Goal: Task Accomplishment & Management: Contribute content

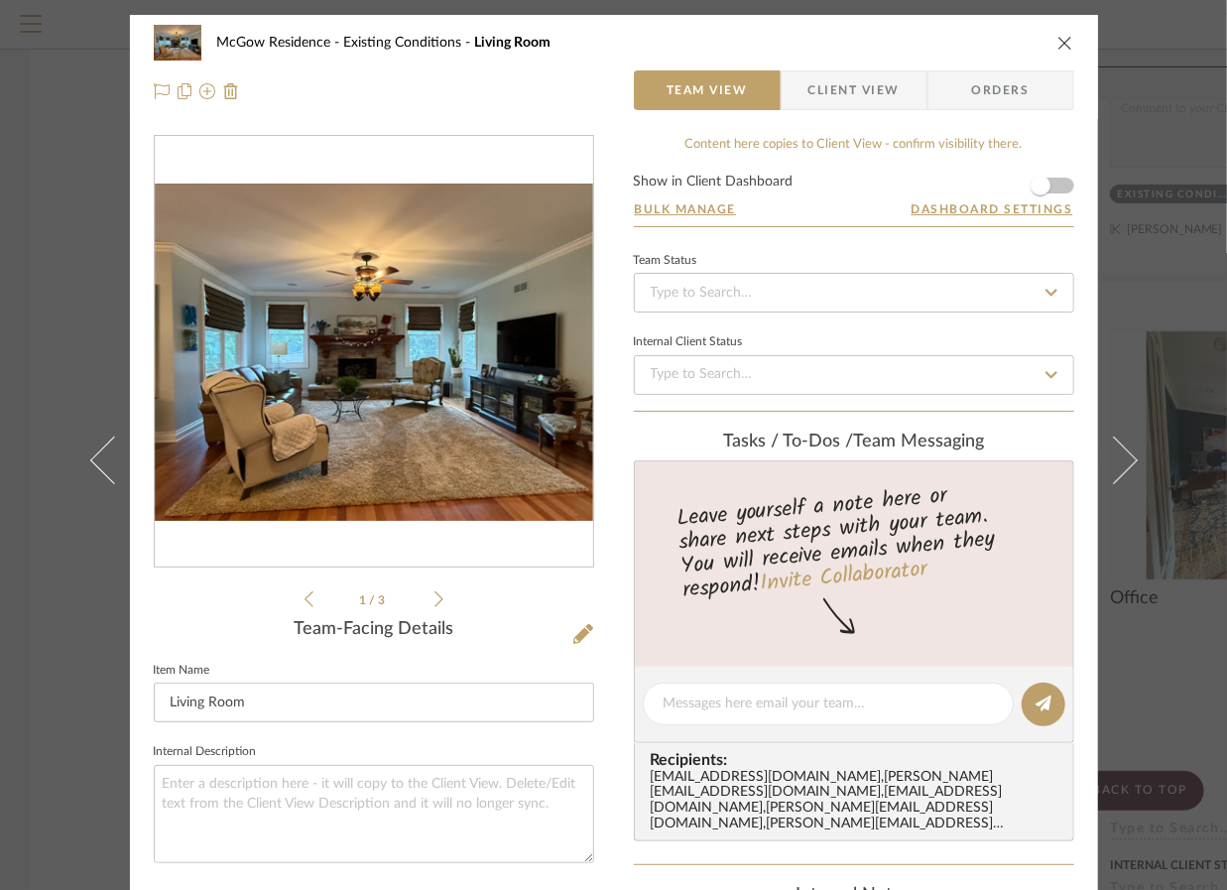
click at [1057, 49] on icon "close" at bounding box center [1065, 43] width 16 height 16
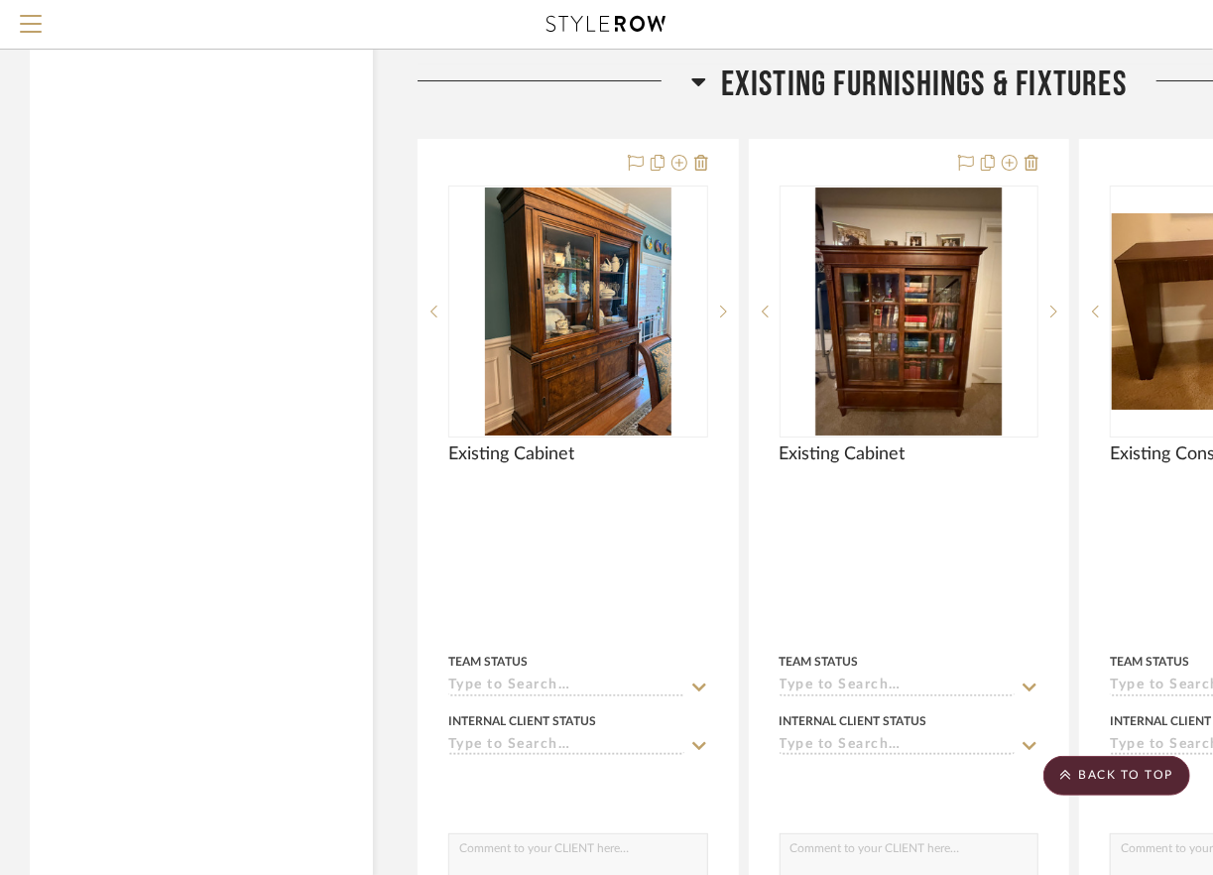
scroll to position [7538, 0]
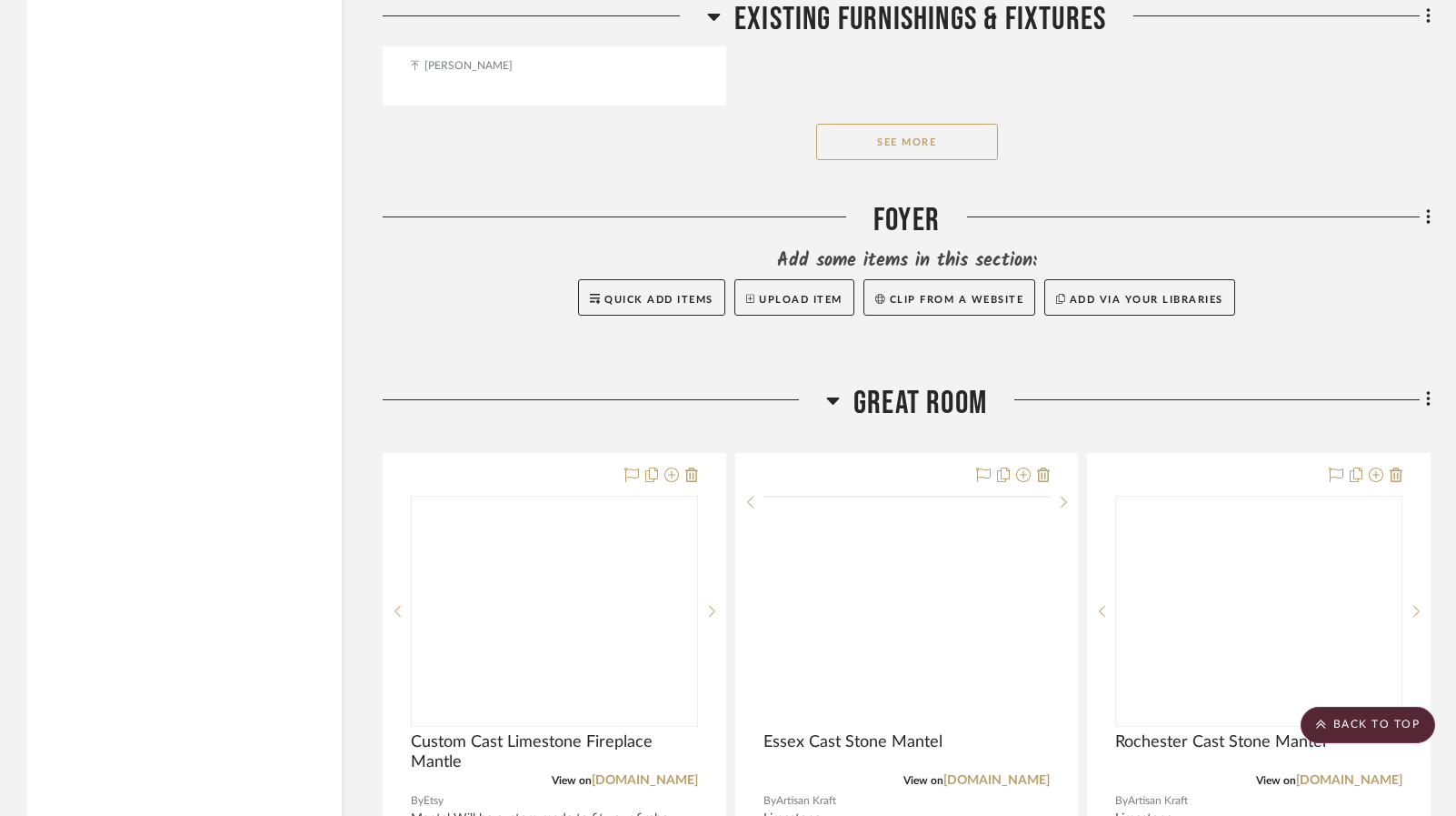
scroll to position [9184, 0]
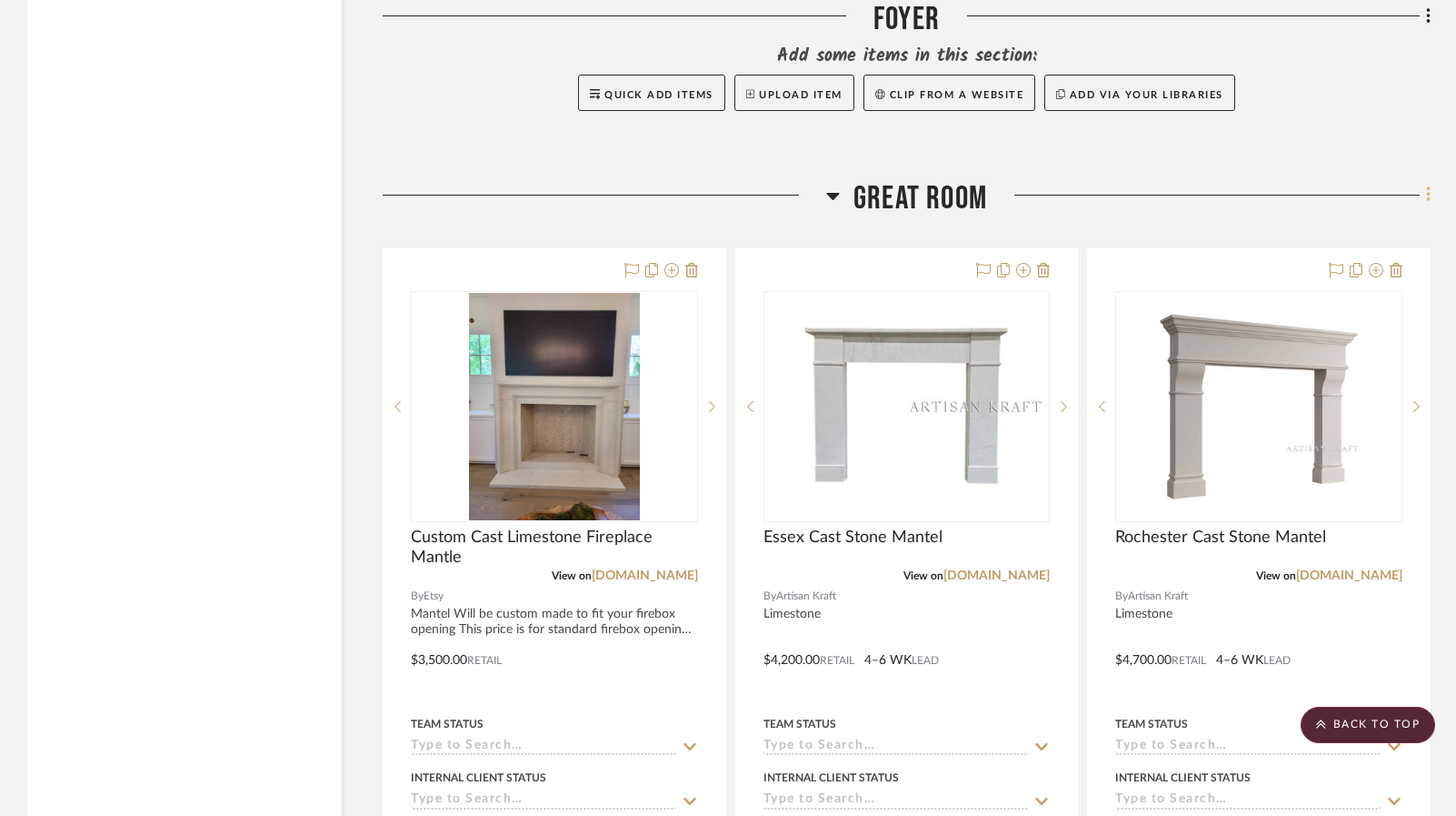
click at [1123, 201] on icon at bounding box center [1429, 194] width 5 height 20
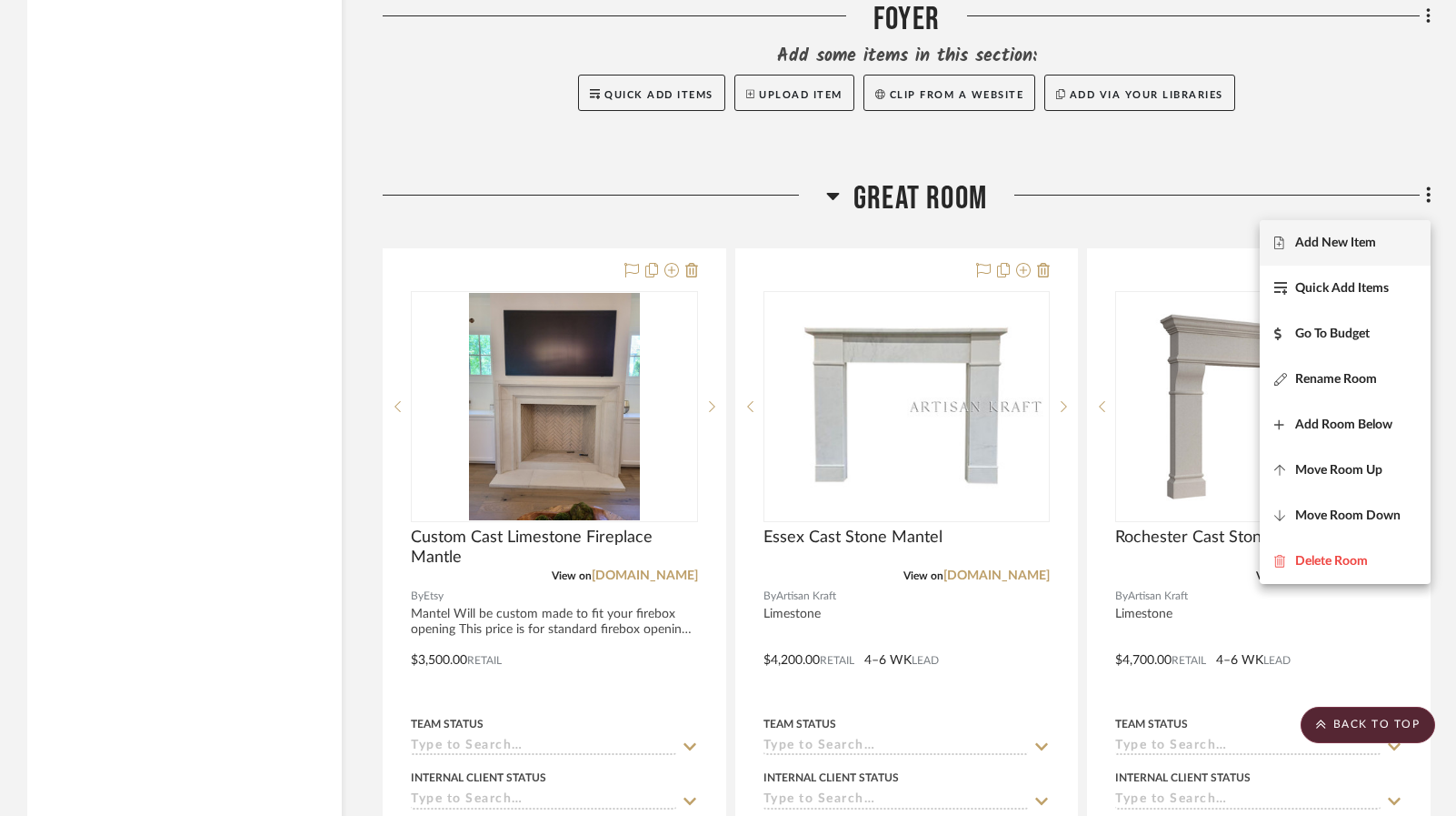
click at [1123, 254] on button "Add New Item" at bounding box center [1345, 243] width 170 height 46
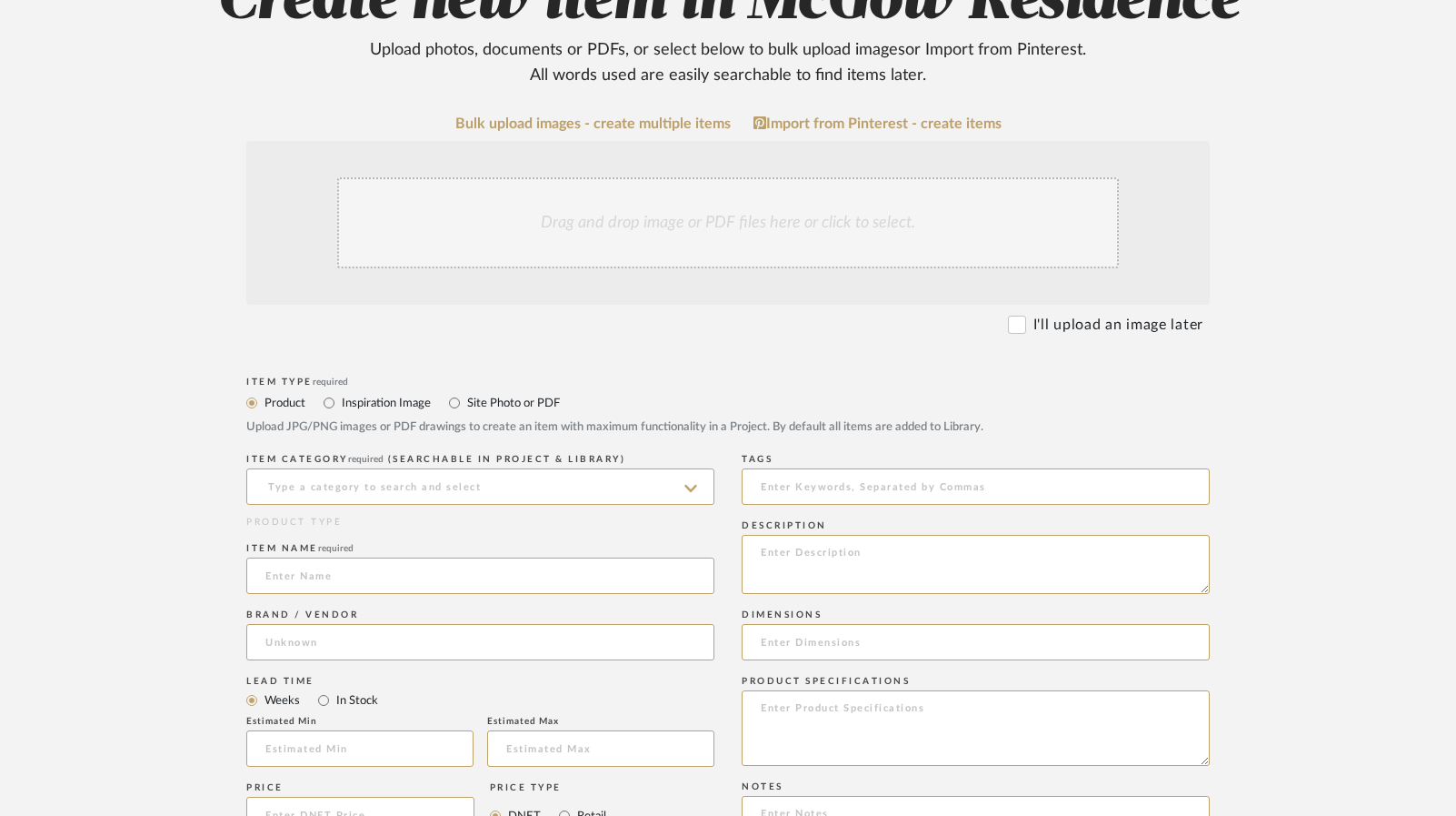
scroll to position [273, 0]
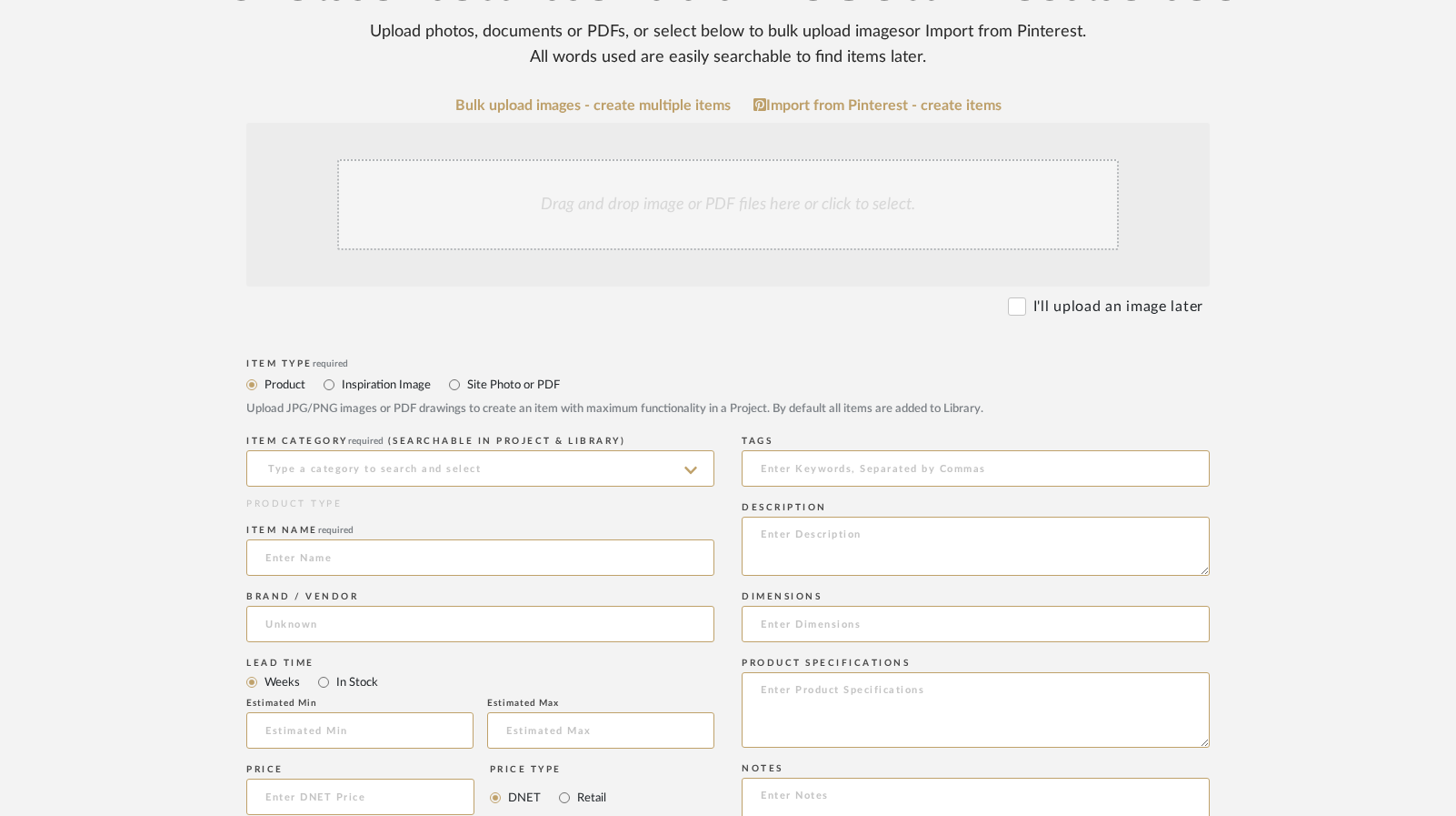
click at [407, 390] on label "Inspiration Image" at bounding box center [385, 385] width 91 height 20
click at [340, 390] on input "Inspiration Image" at bounding box center [329, 385] width 22 height 22
radio input "true"
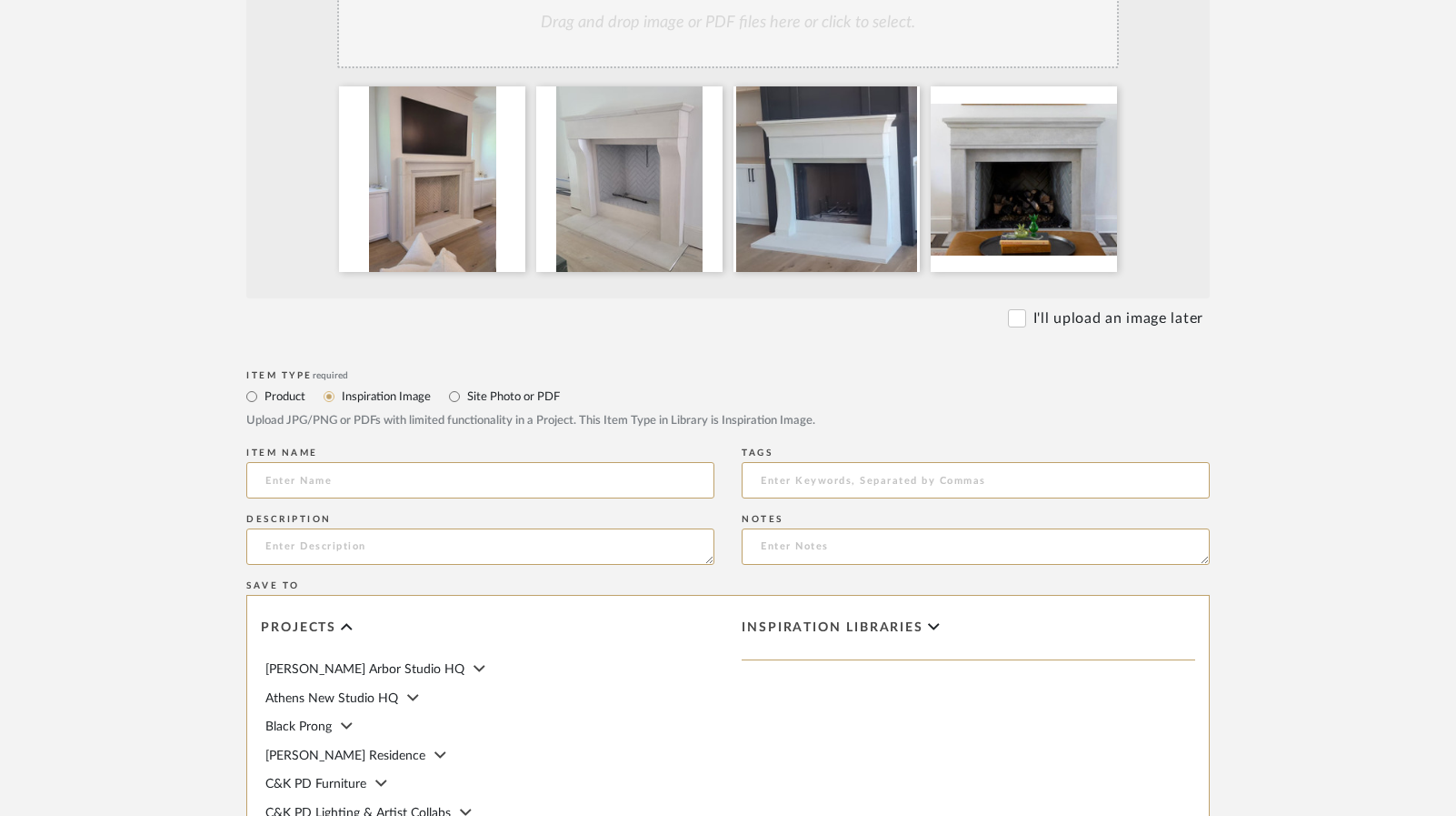
scroll to position [546, 0]
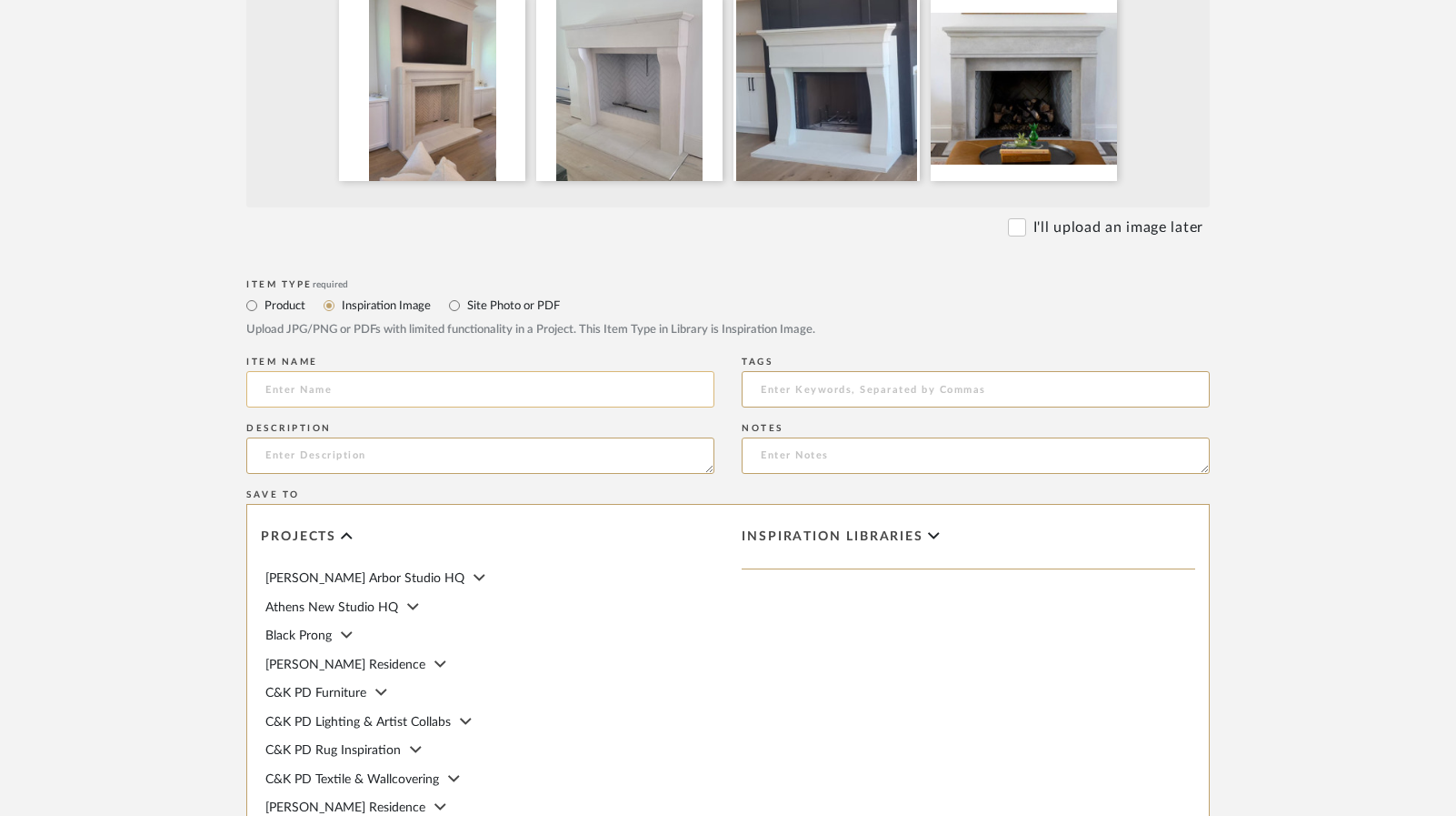
click at [314, 388] on input at bounding box center [480, 390] width 468 height 37
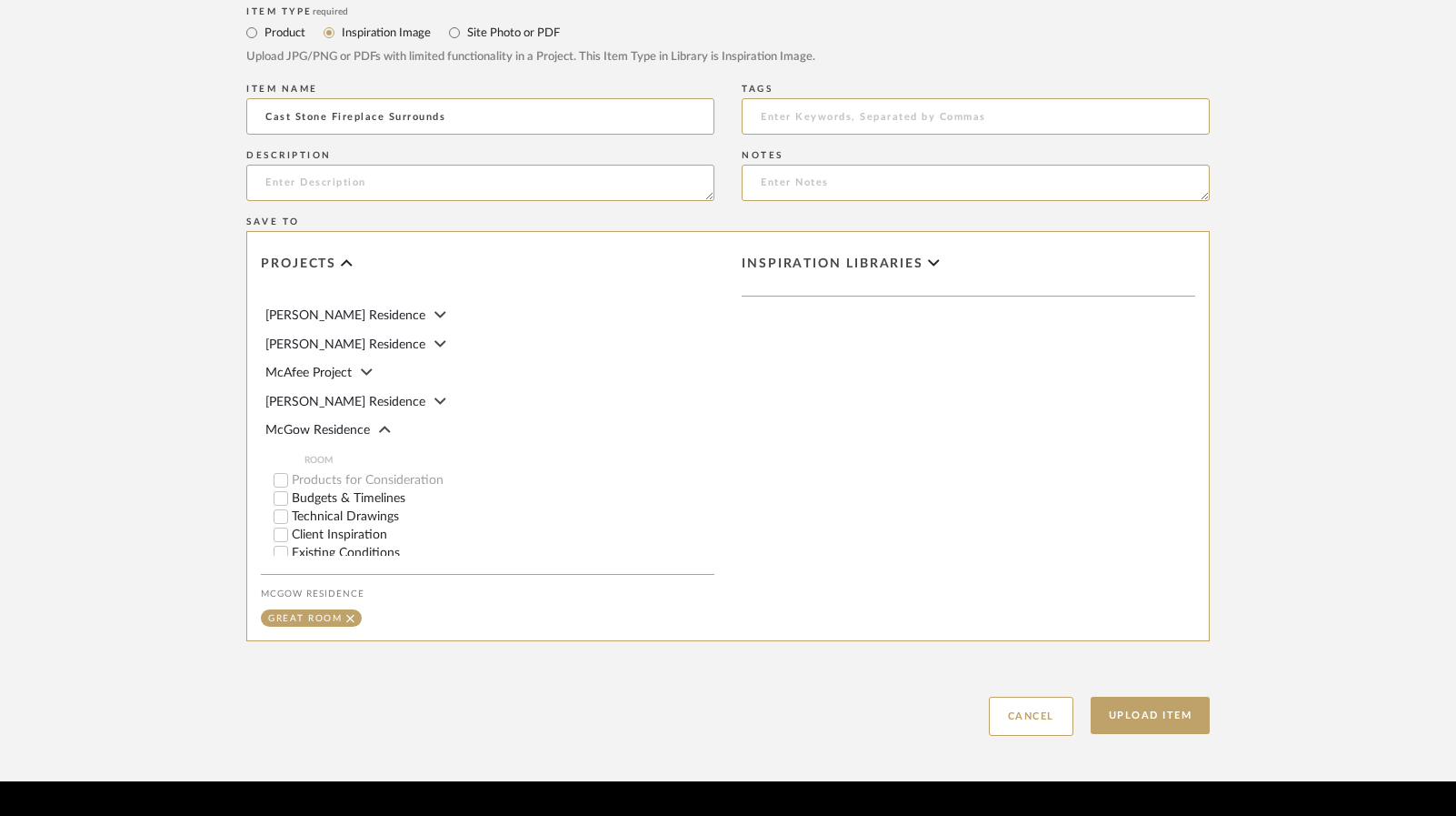
scroll to position [636, 0]
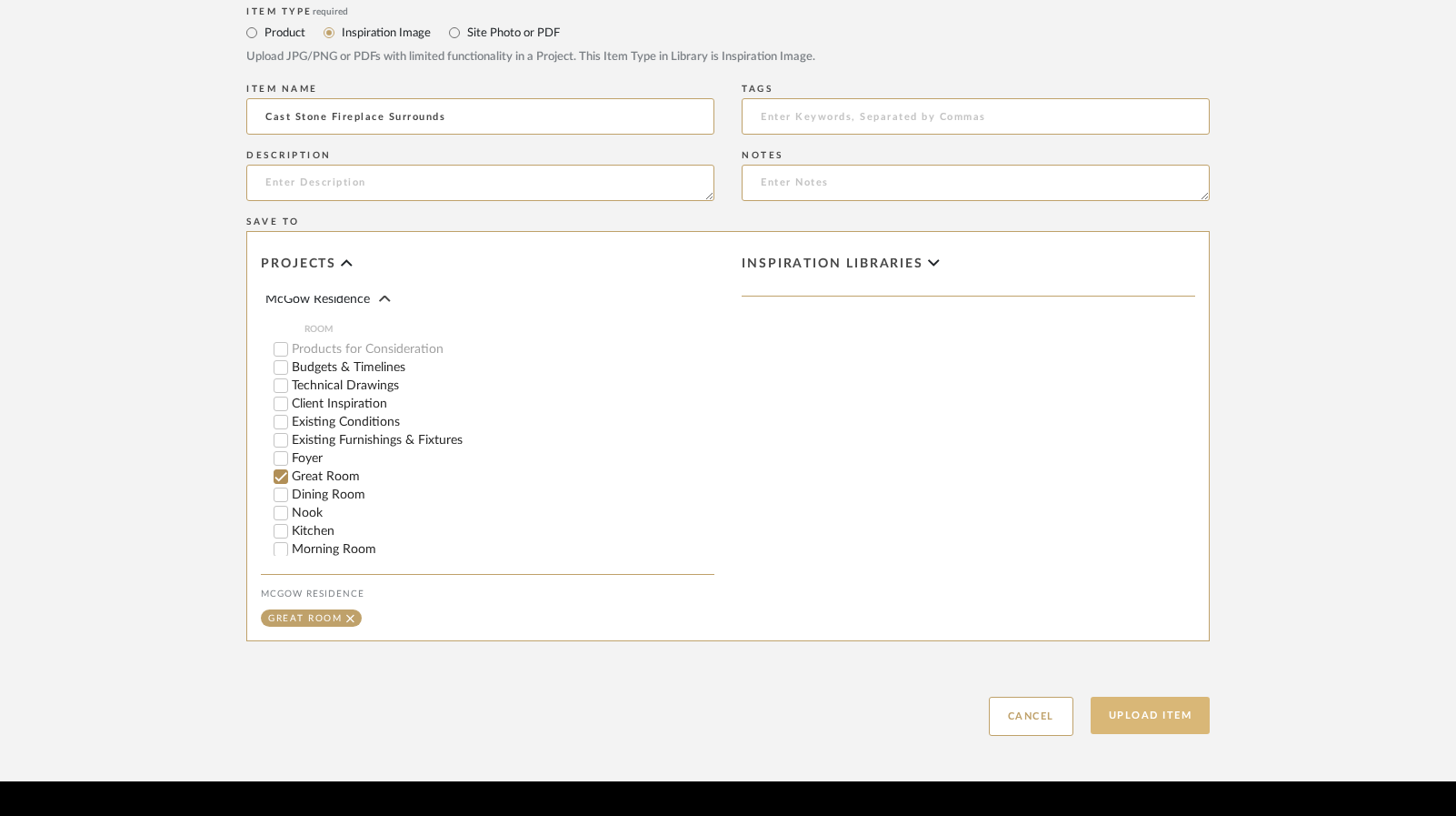
type input "Cast Stone Fireplace Surrounds"
click at [1123, 711] on button "Upload Item" at bounding box center [1150, 715] width 120 height 38
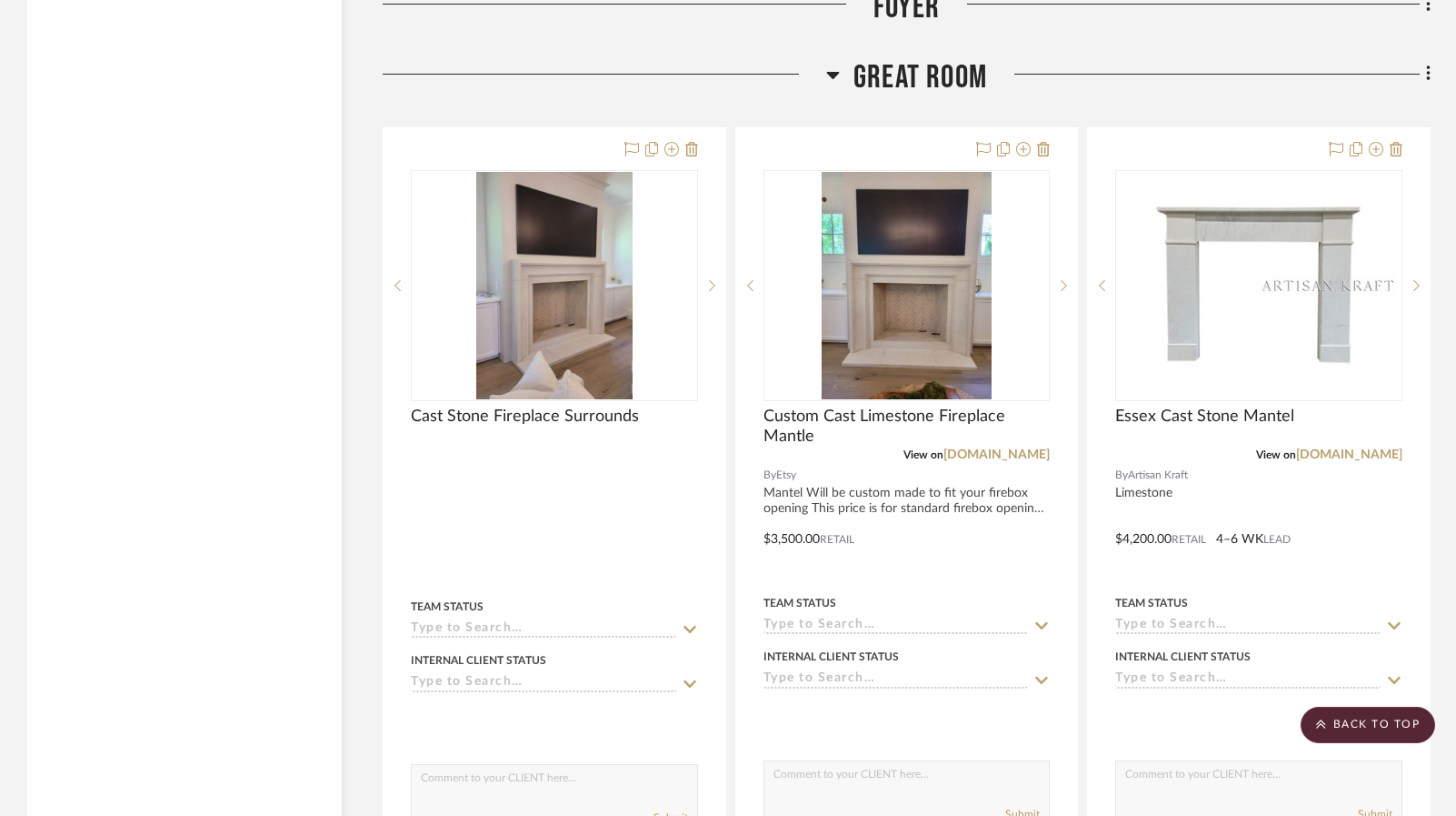
scroll to position [9332, 0]
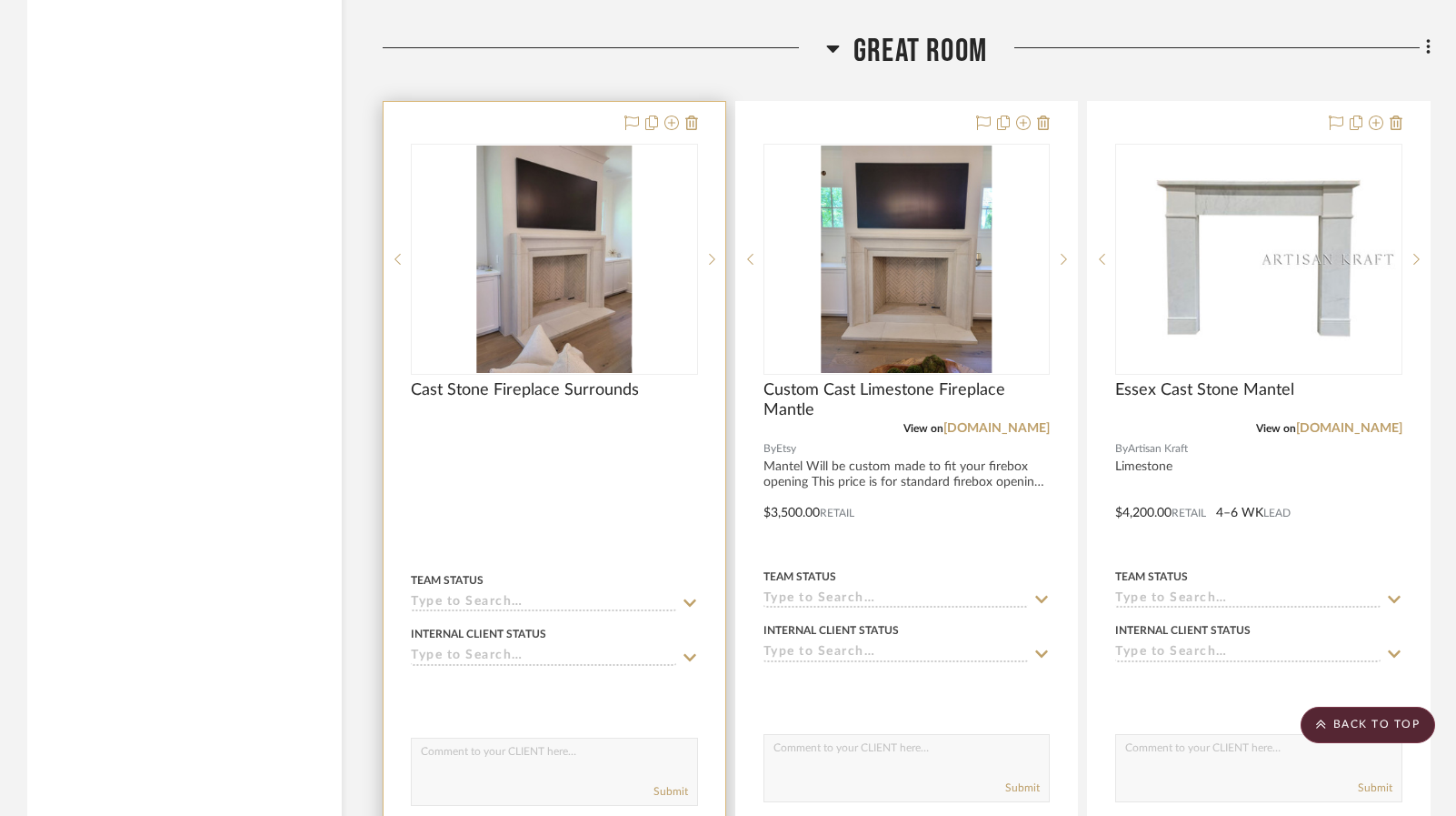
click at [654, 247] on div "0" at bounding box center [553, 259] width 285 height 229
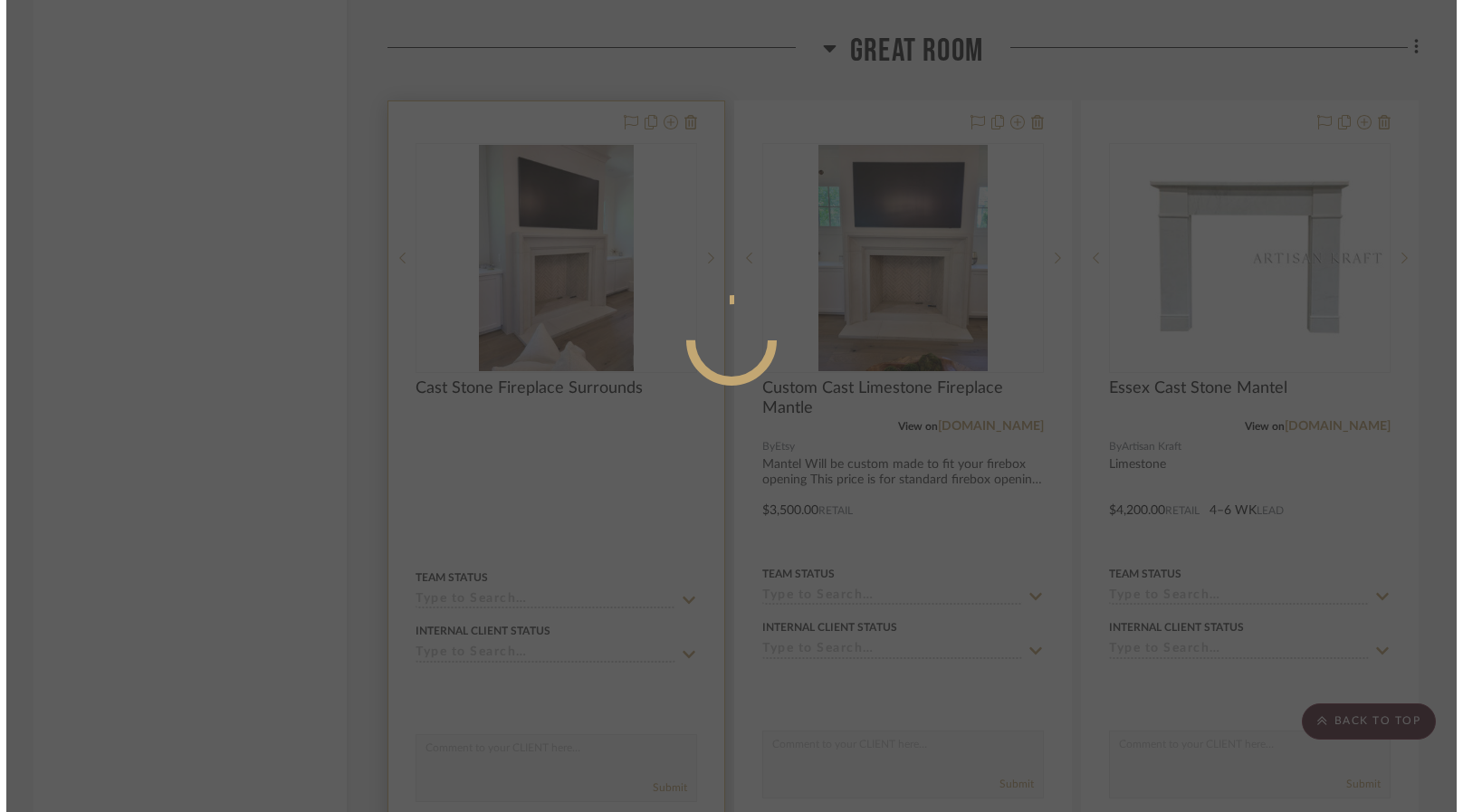
scroll to position [0, 0]
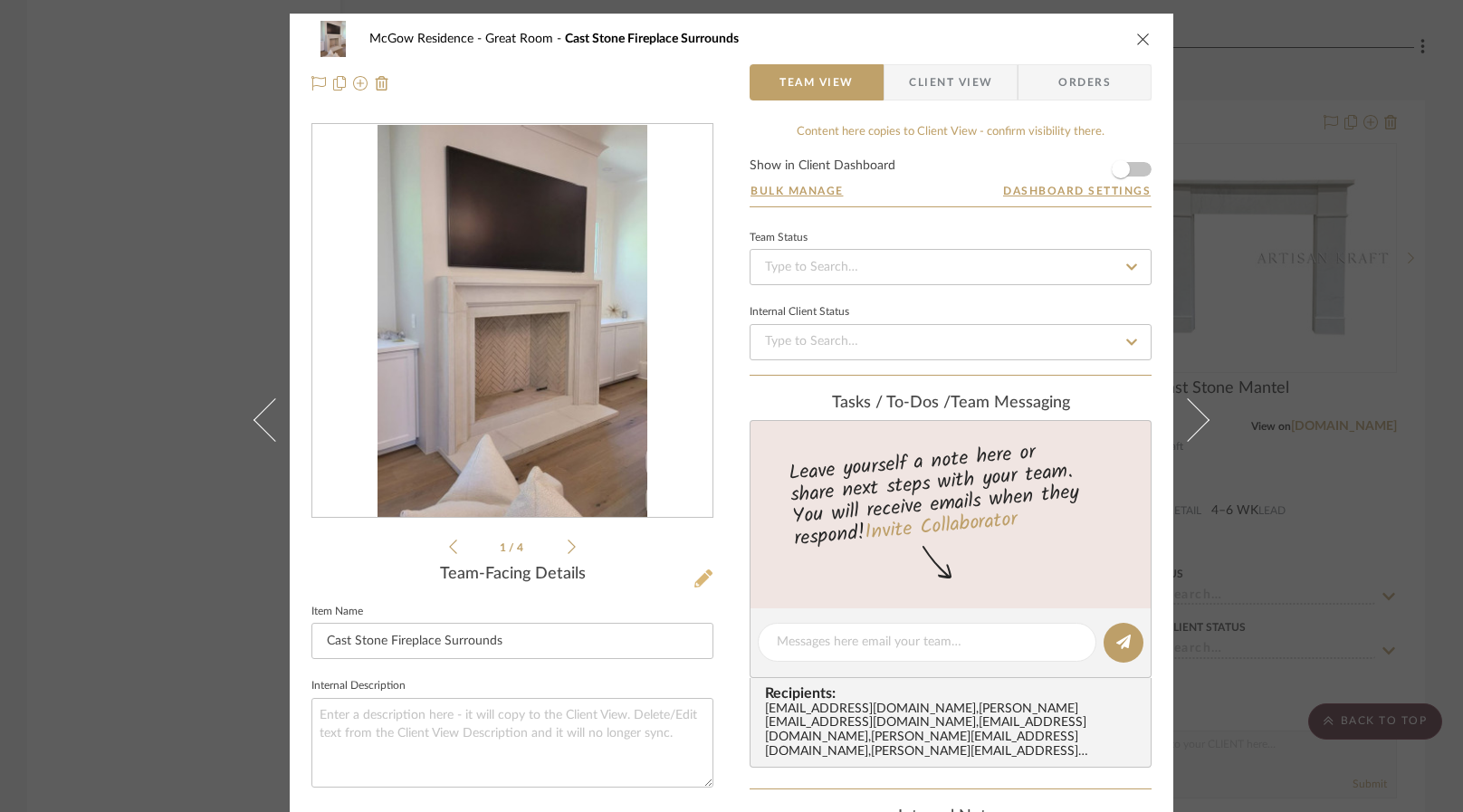
click at [695, 578] on icon at bounding box center [704, 578] width 18 height 18
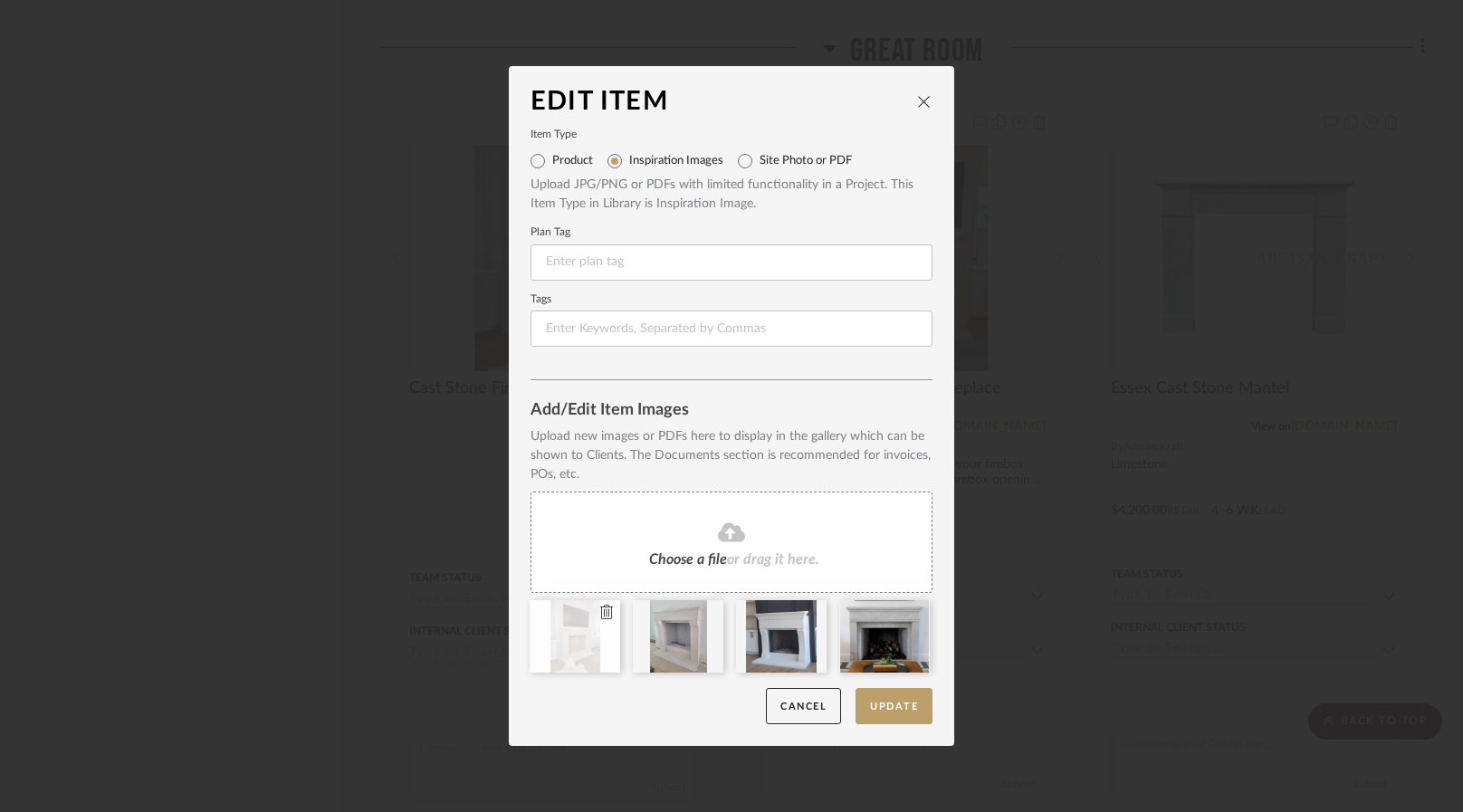
click at [601, 609] on icon at bounding box center [607, 612] width 13 height 15
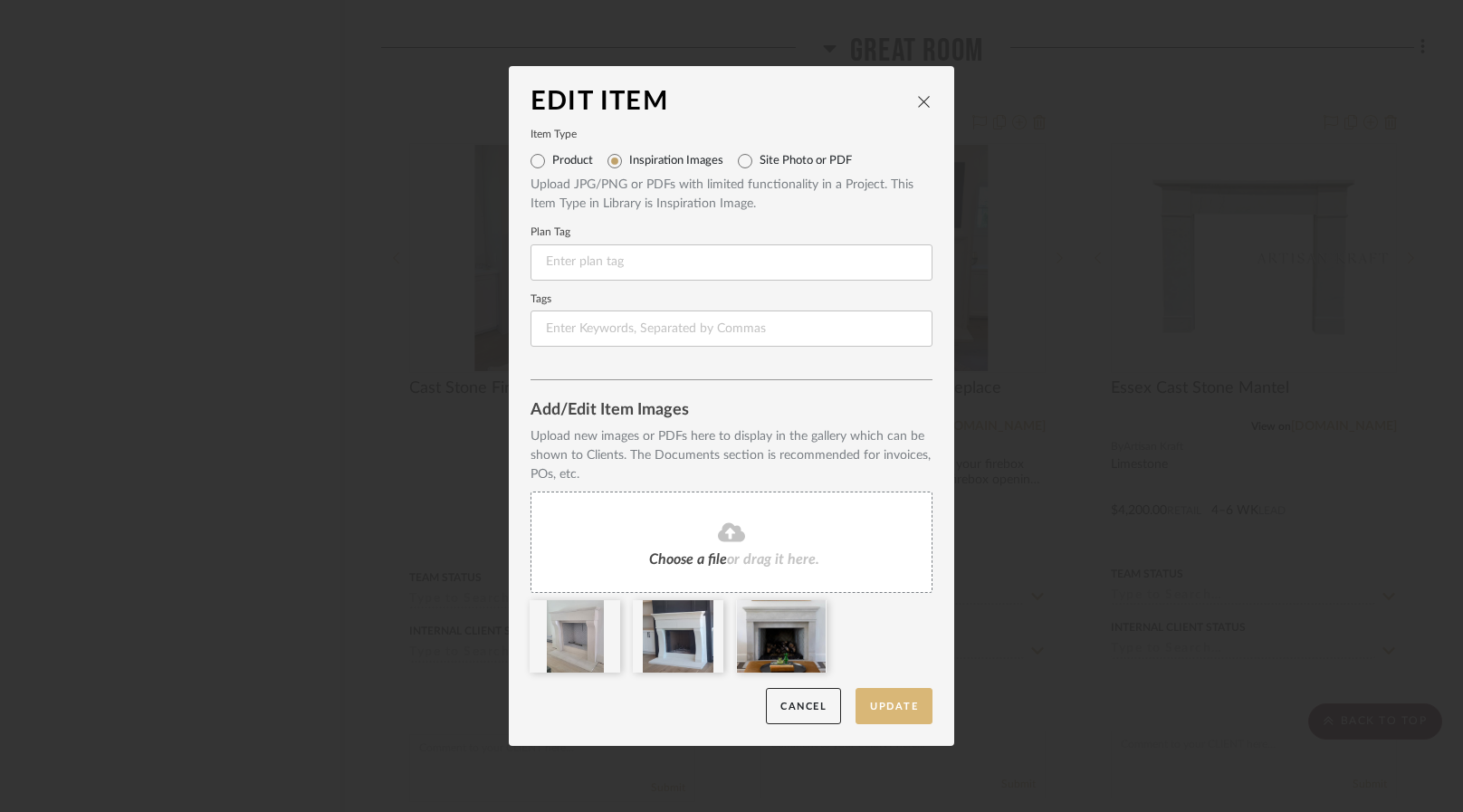
click at [883, 705] on button "Update" at bounding box center [893, 706] width 77 height 37
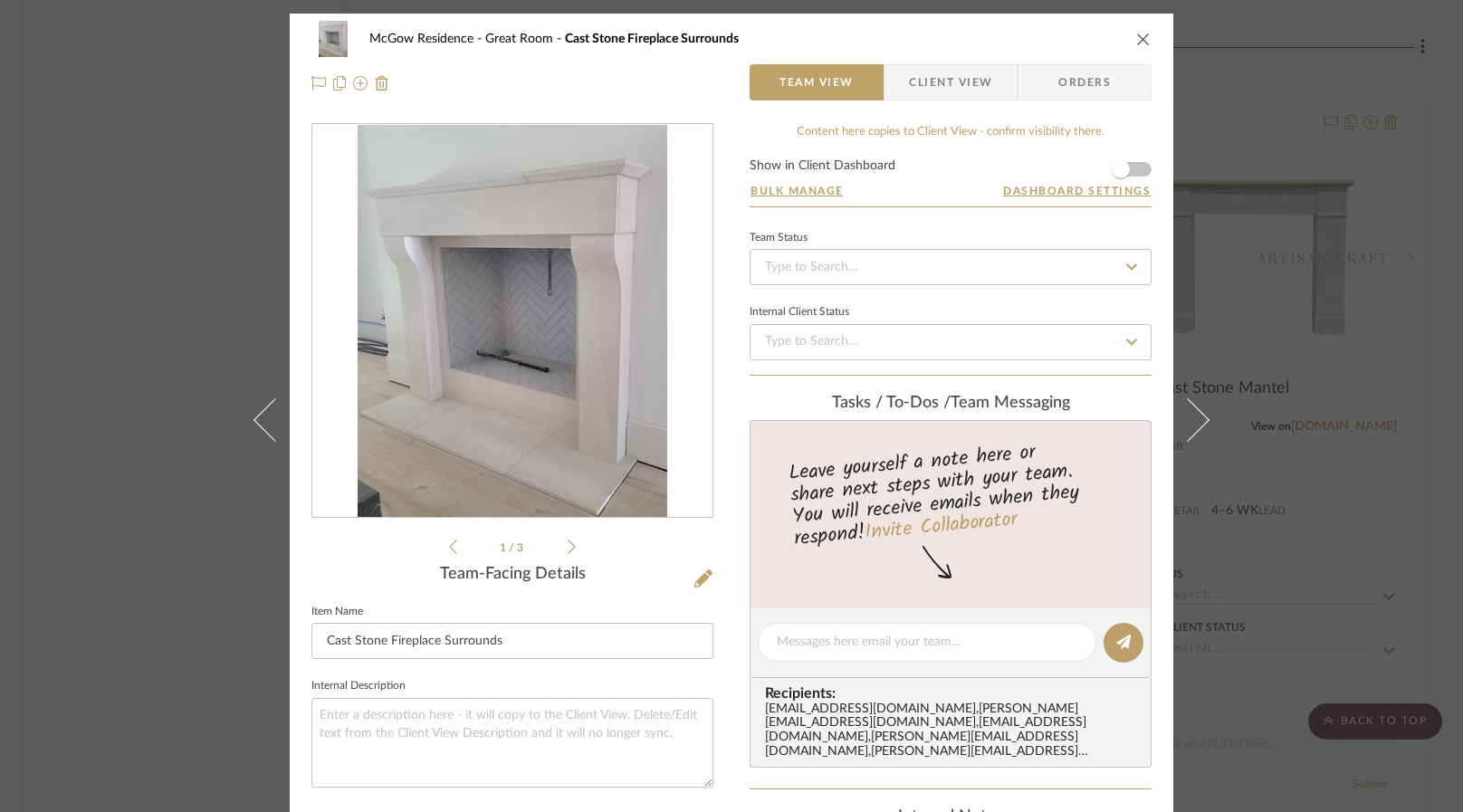
click at [208, 151] on div "McGow Residence Great Room Cast Stone Fireplace Surrounds Team View Client View…" at bounding box center [731, 406] width 1463 height 812
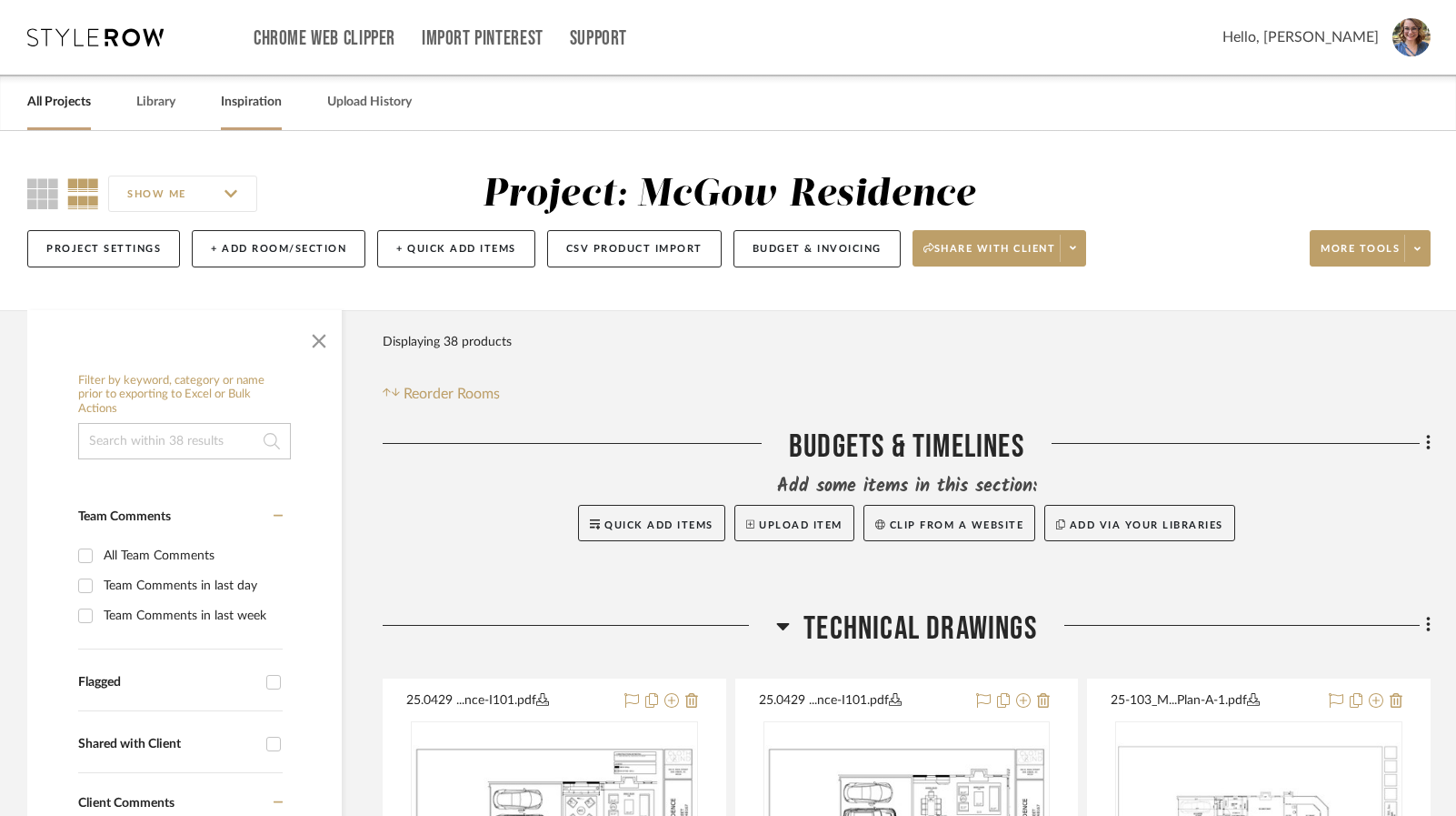
click at [236, 96] on link "Inspiration" at bounding box center [251, 102] width 60 height 25
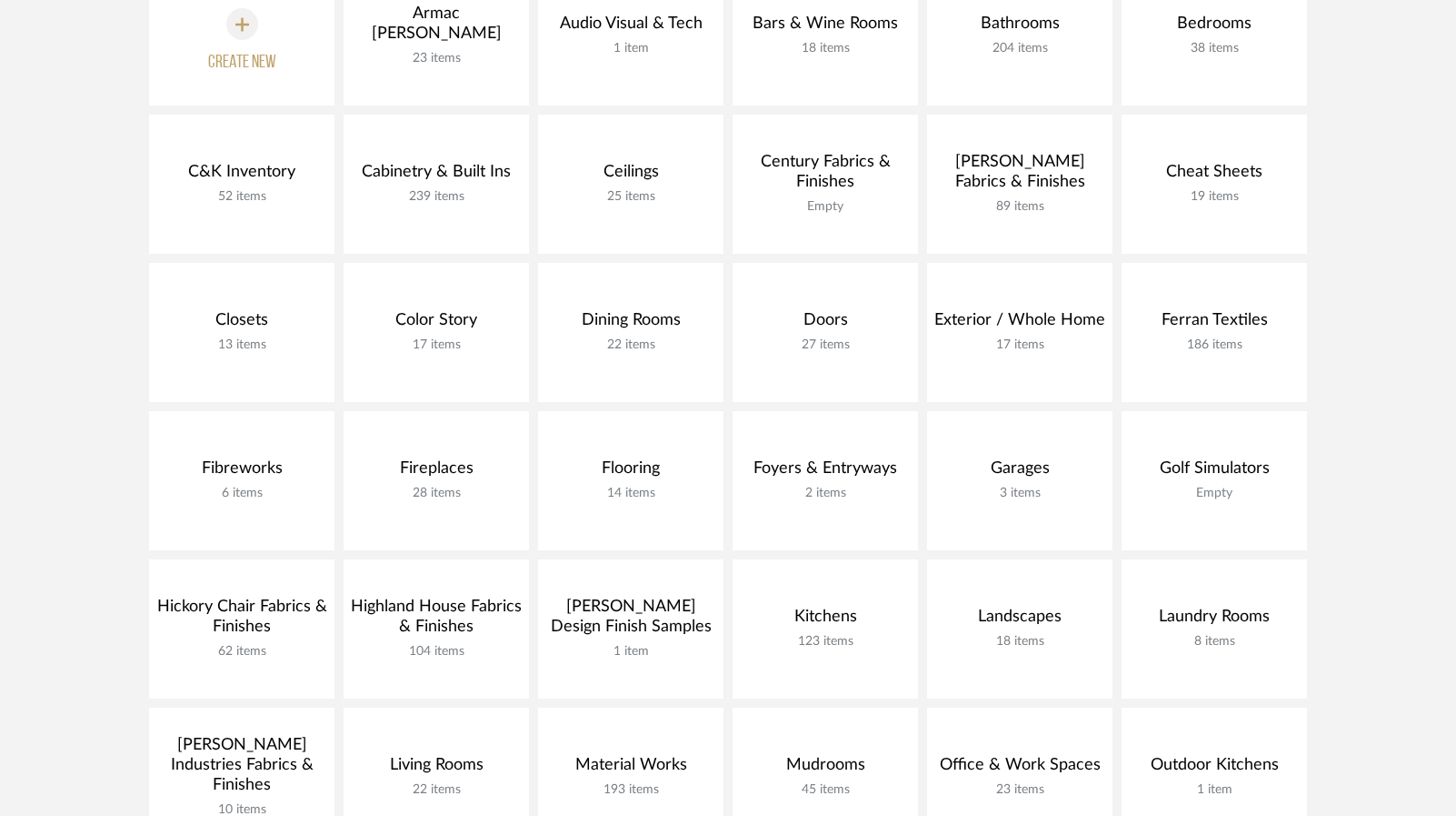
scroll to position [364, 0]
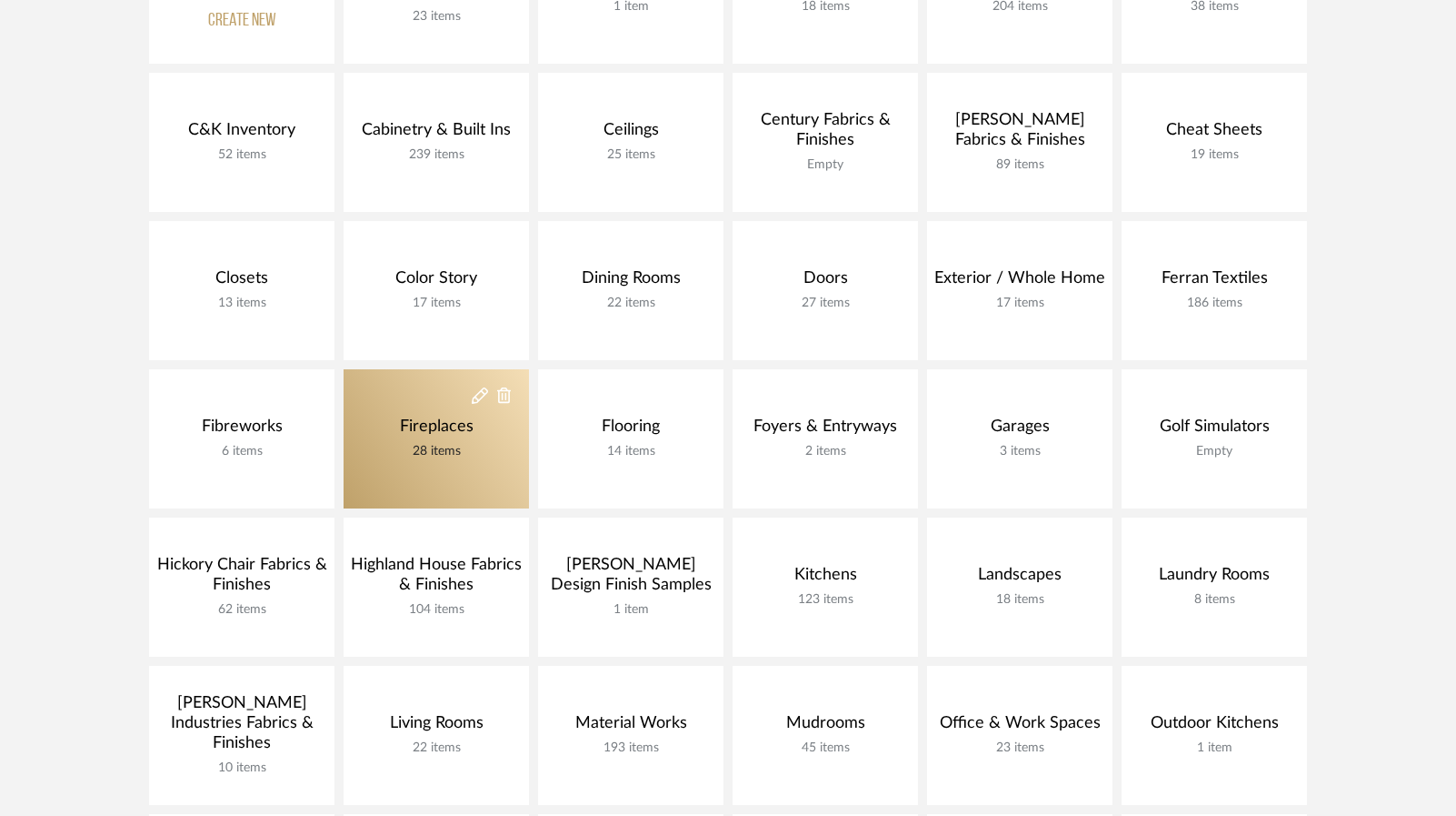
click at [412, 414] on link "Fireplaces 28 items" at bounding box center [436, 439] width 185 height 139
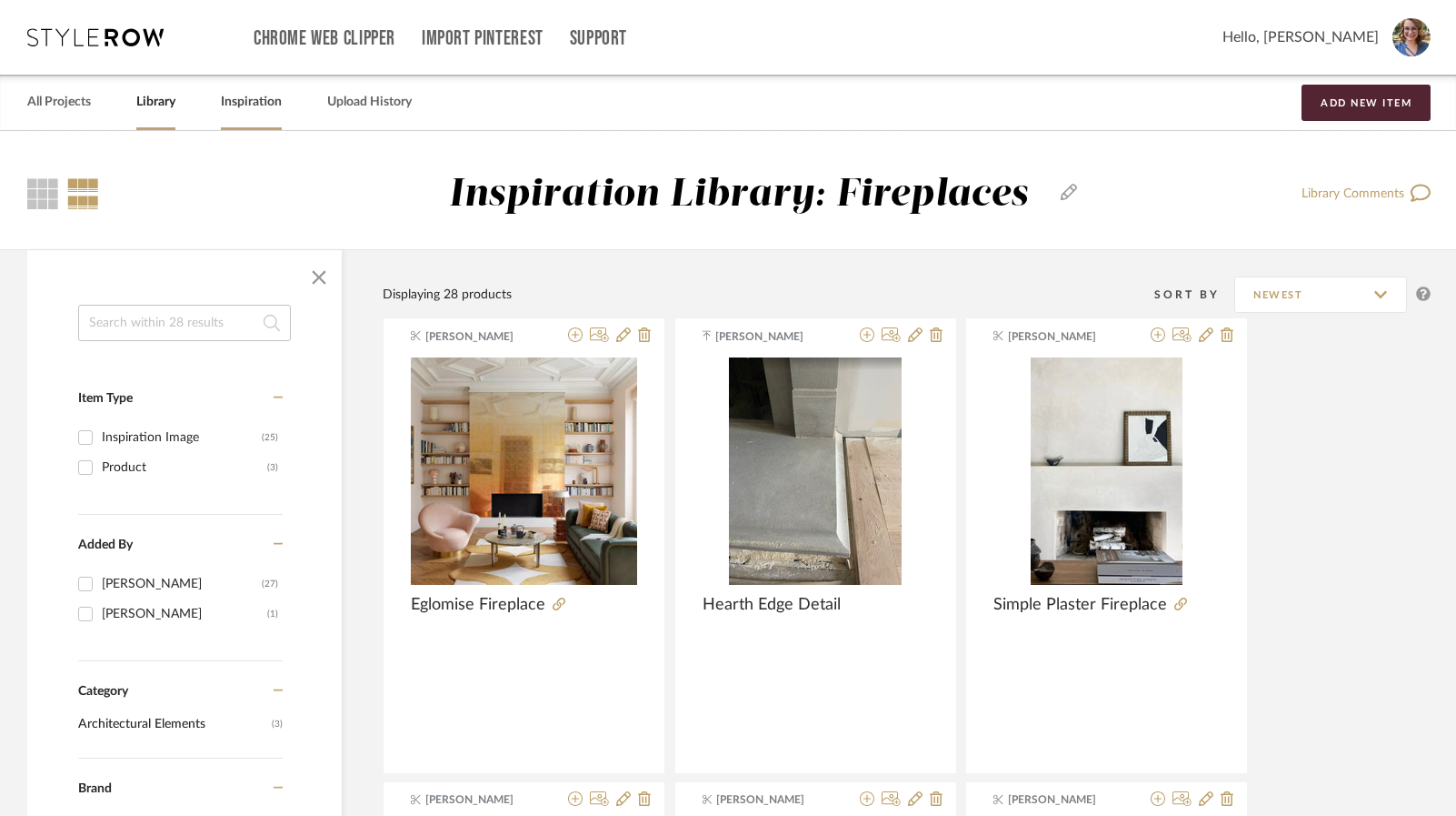
click at [225, 113] on link "Inspiration" at bounding box center [251, 102] width 60 height 25
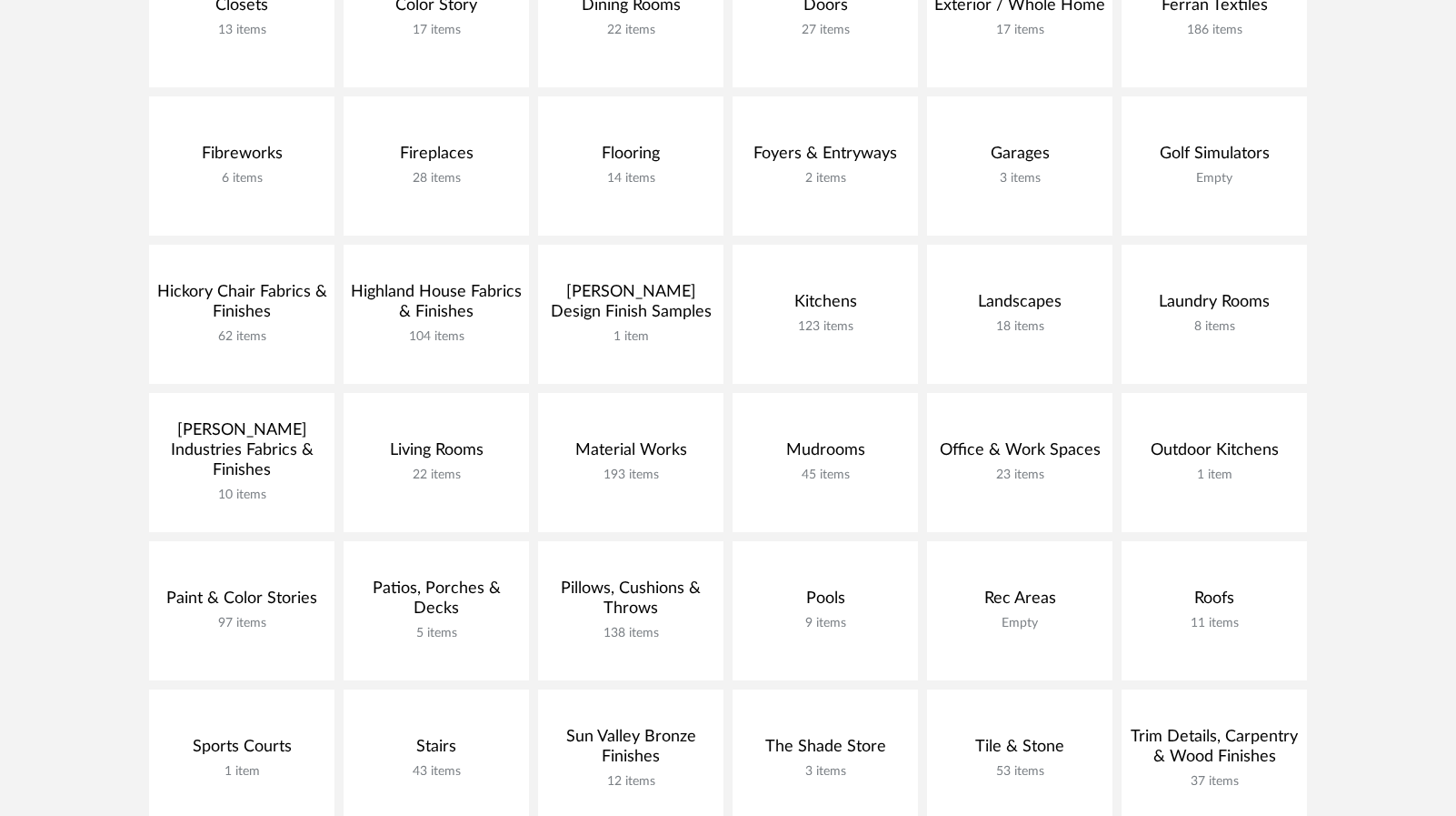
scroll to position [819, 0]
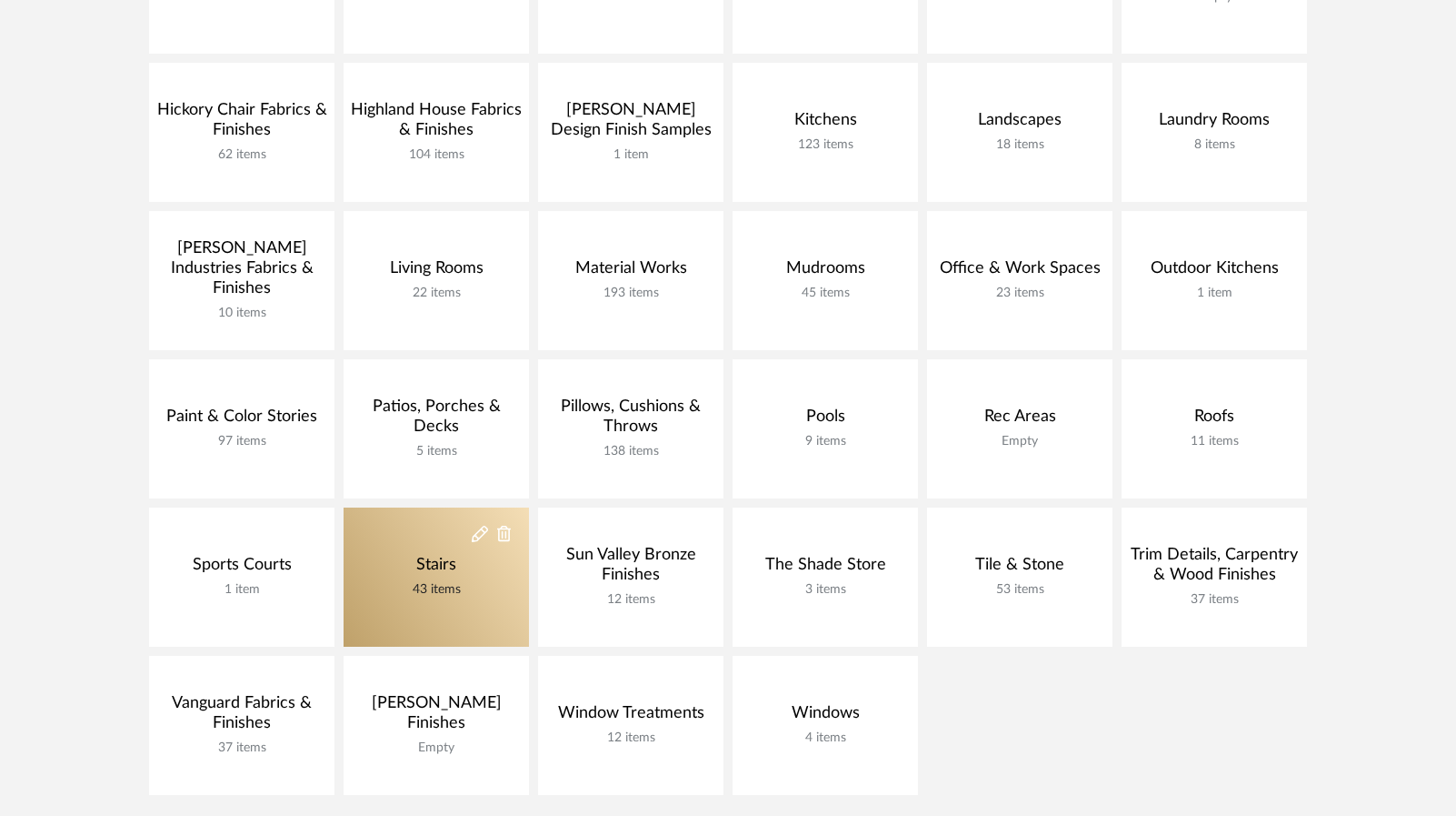
click at [433, 556] on div "Stairs" at bounding box center [436, 565] width 49 height 20
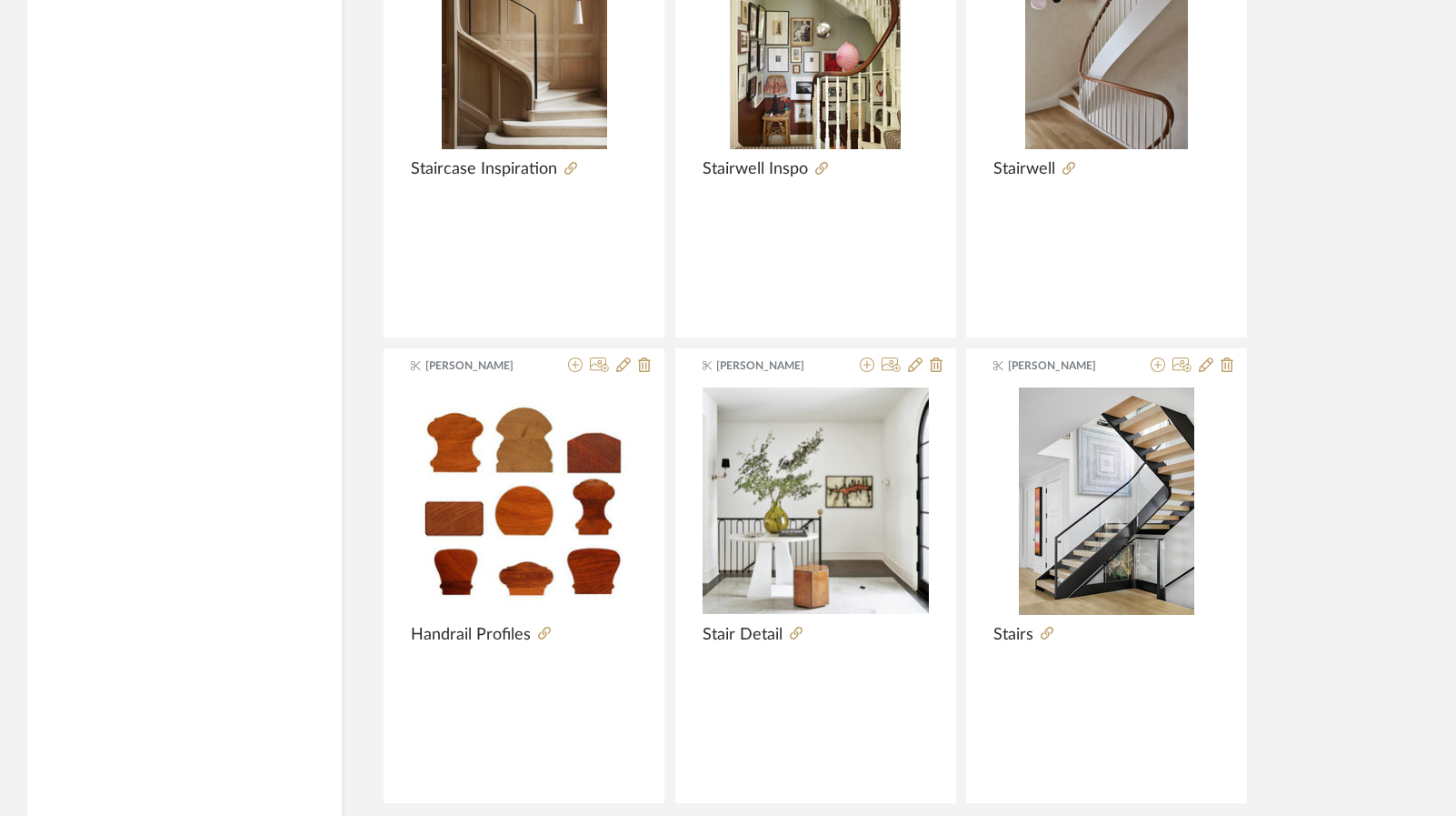
scroll to position [4329, 0]
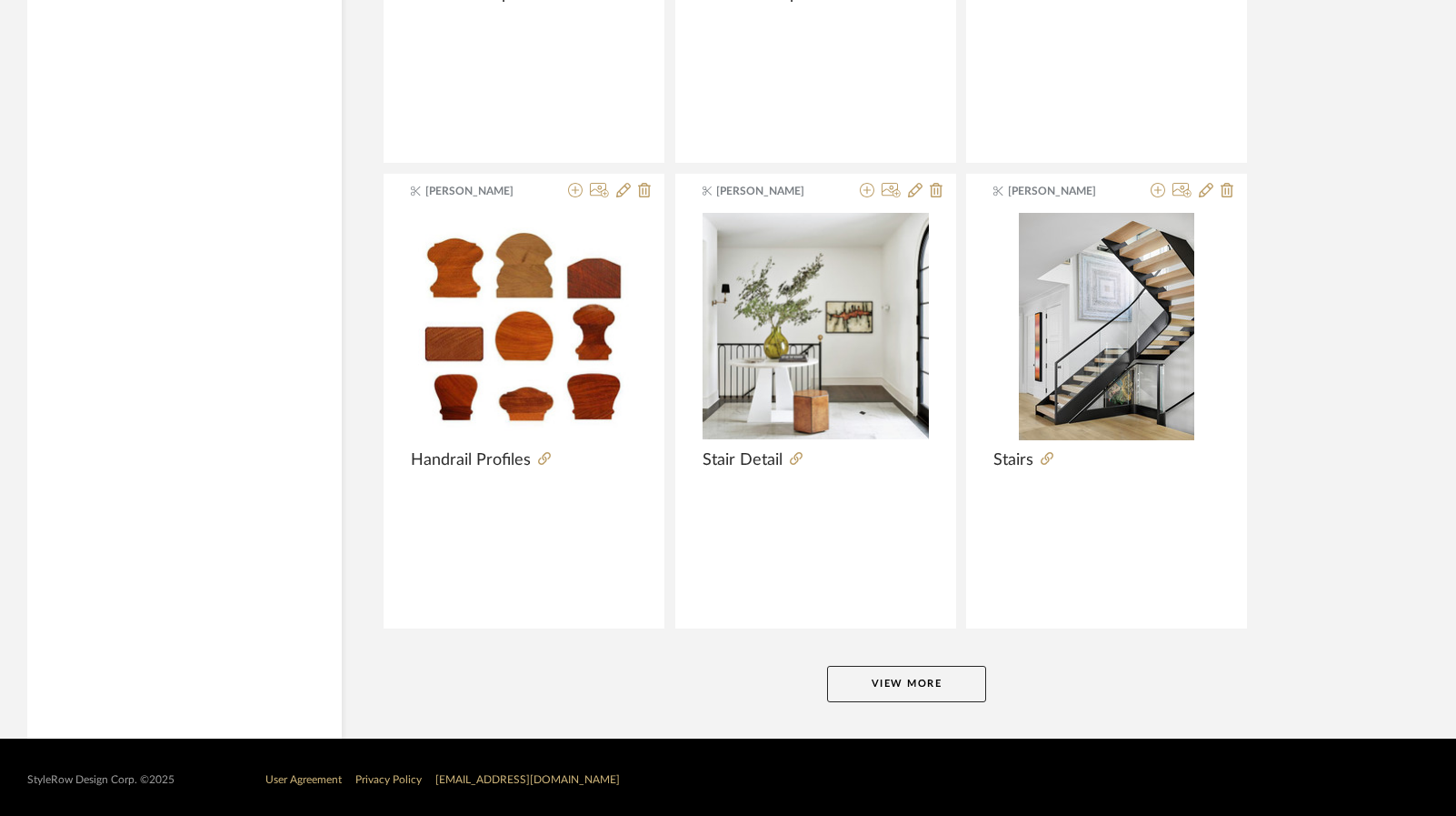
click at [943, 669] on button "View More" at bounding box center [907, 684] width 159 height 37
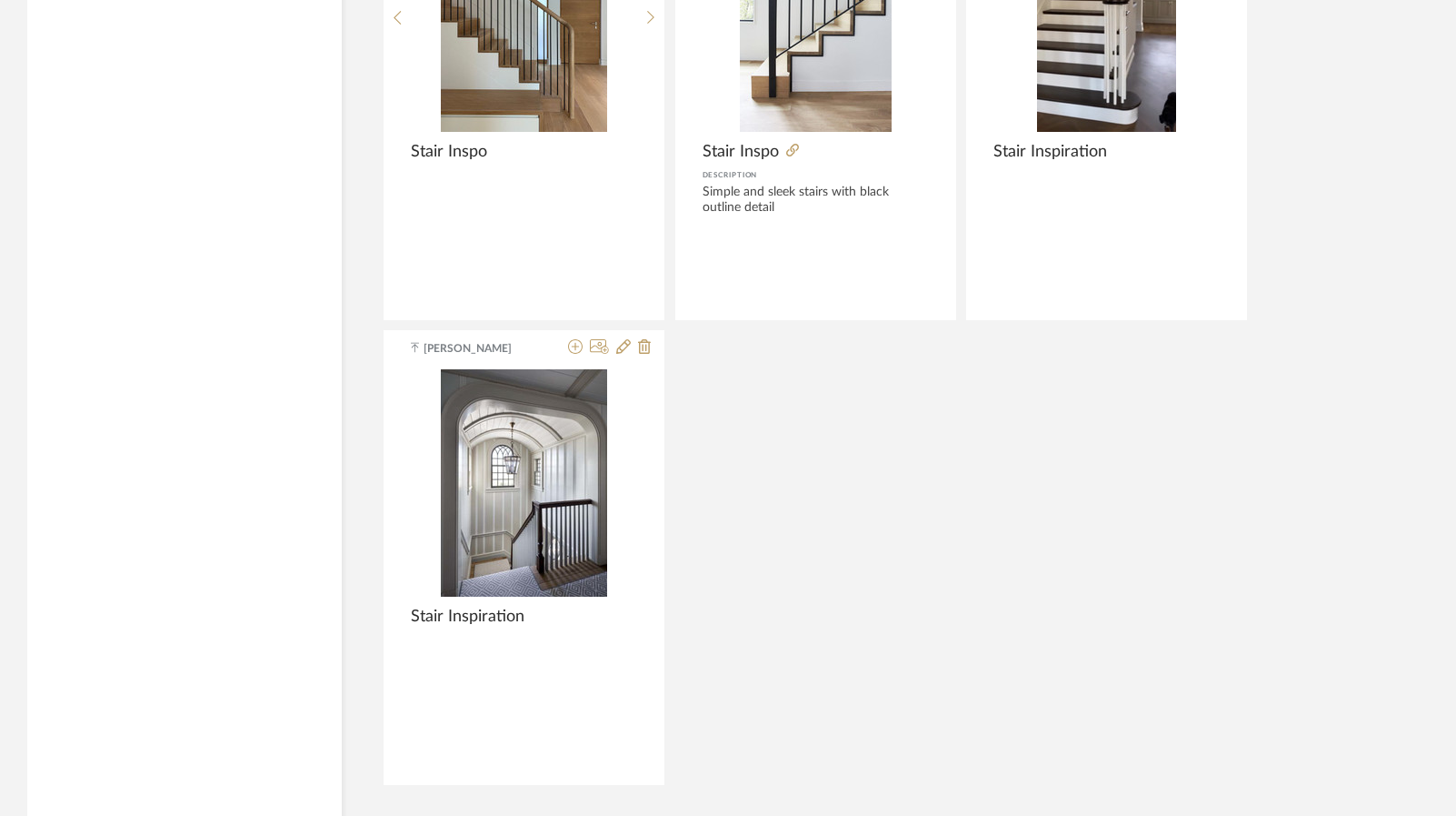
scroll to position [6580, 0]
